Goal: Navigation & Orientation: Find specific page/section

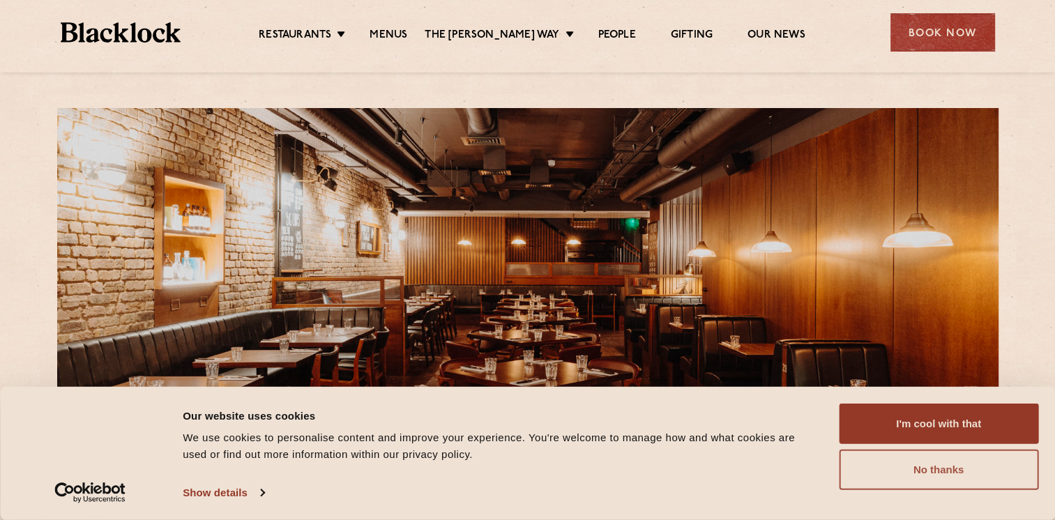
click at [867, 467] on button "No thanks" at bounding box center [939, 470] width 200 height 40
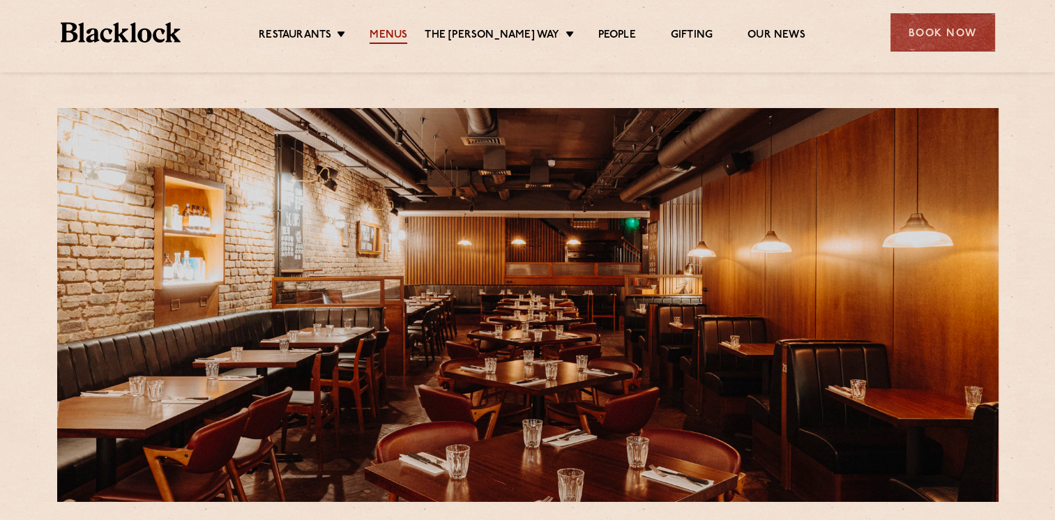
click at [395, 35] on link "Menus" at bounding box center [389, 36] width 38 height 15
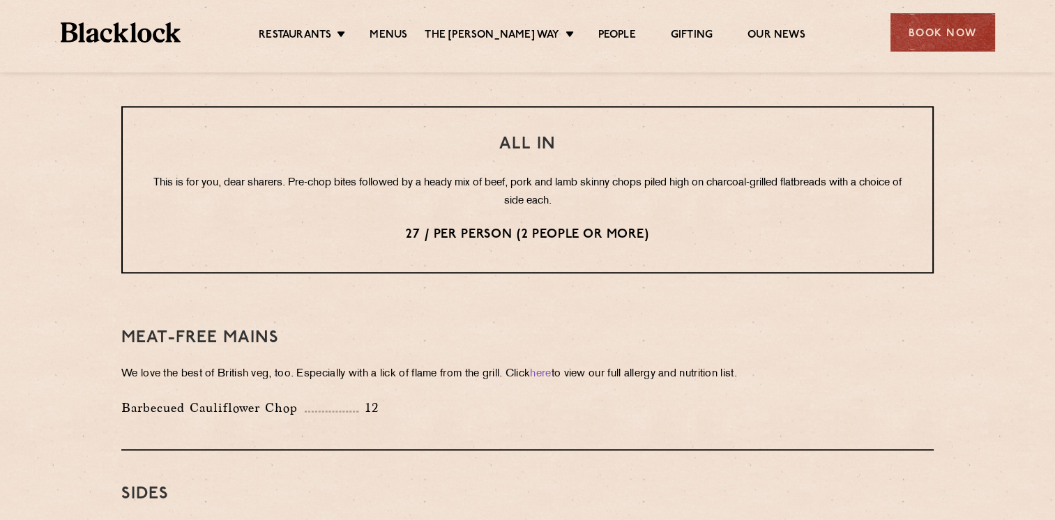
scroll to position [1791, 0]
